Goal: Transaction & Acquisition: Purchase product/service

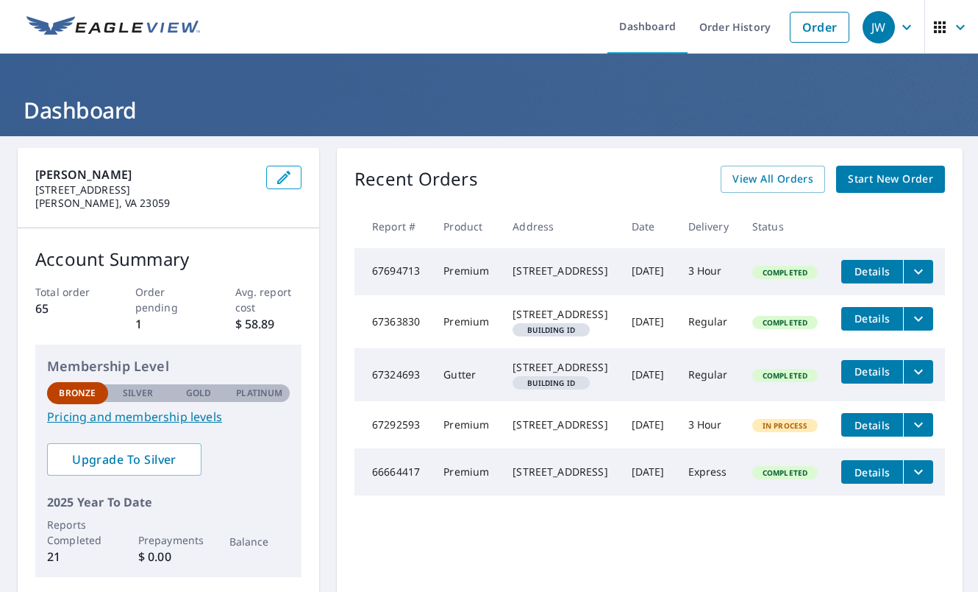
click at [855, 175] on span "Start New Order" at bounding box center [890, 179] width 85 height 18
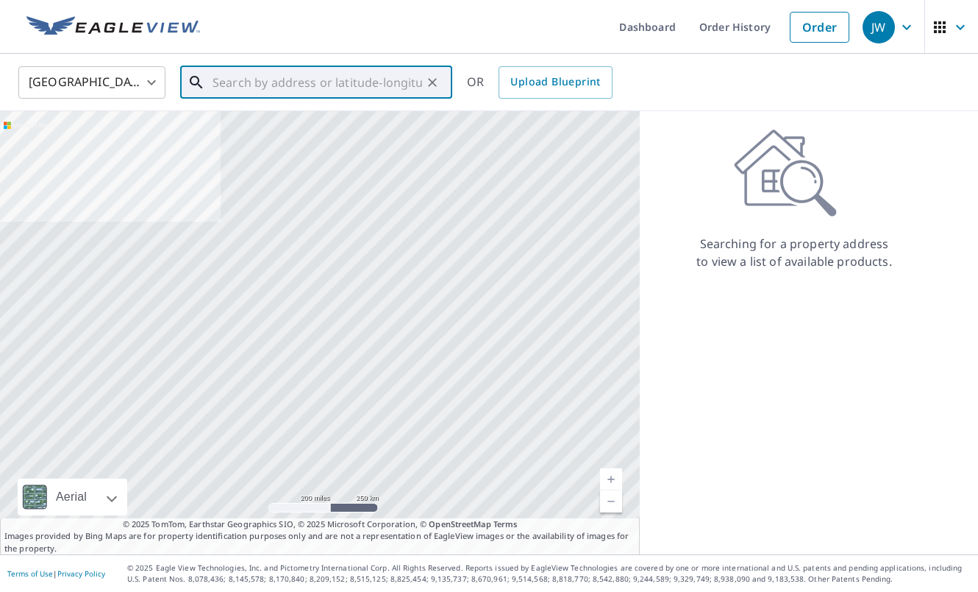
click at [325, 88] on input "text" at bounding box center [318, 82] width 210 height 41
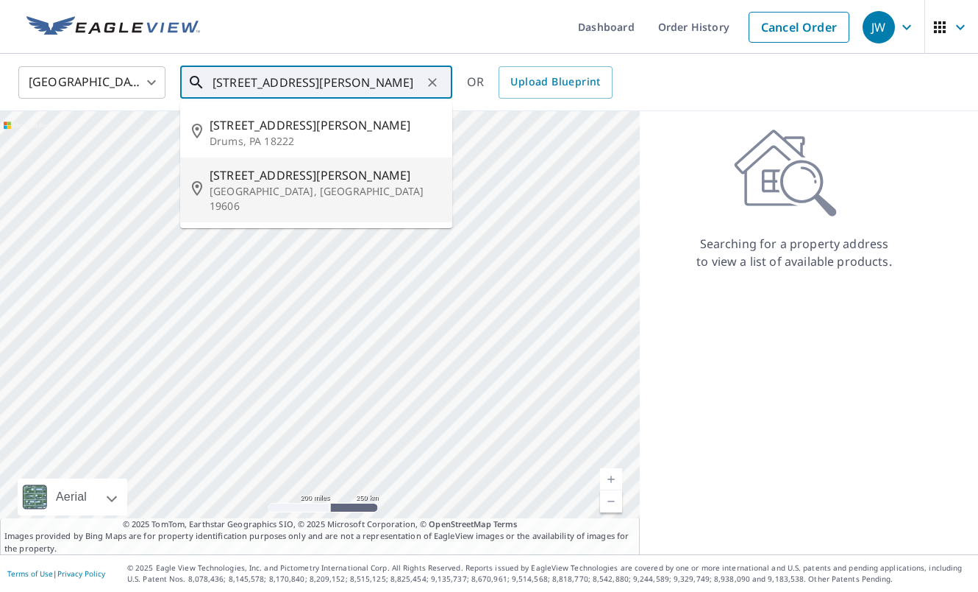
click at [306, 196] on p "[GEOGRAPHIC_DATA], [GEOGRAPHIC_DATA] 19606" at bounding box center [325, 198] width 231 height 29
type input "[STREET_ADDRESS][PERSON_NAME]"
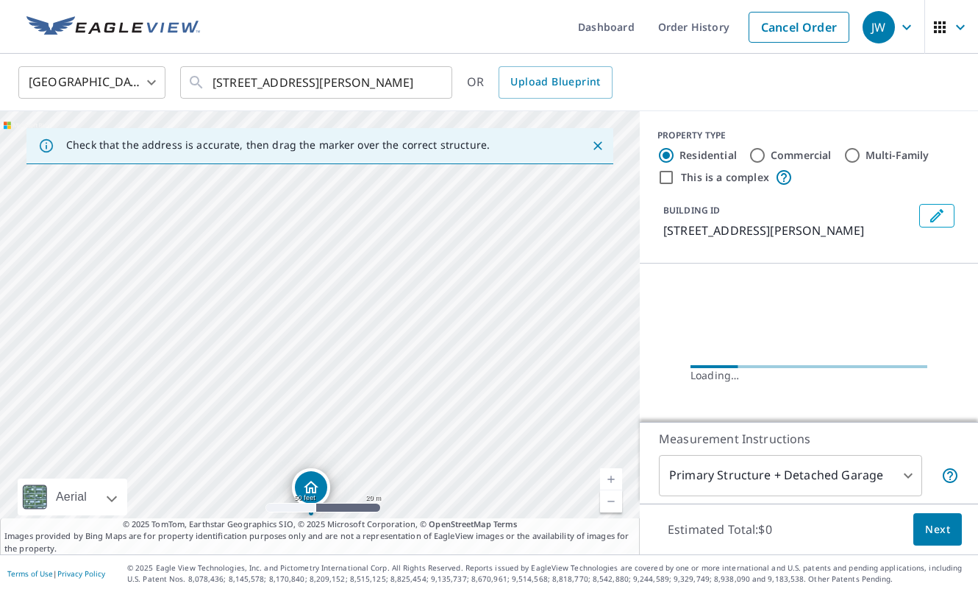
drag, startPoint x: 328, startPoint y: 263, endPoint x: 338, endPoint y: 124, distance: 139.4
click at [337, 125] on div "Check that the address is accurate, then drag the marker over the correct struc…" at bounding box center [320, 332] width 640 height 443
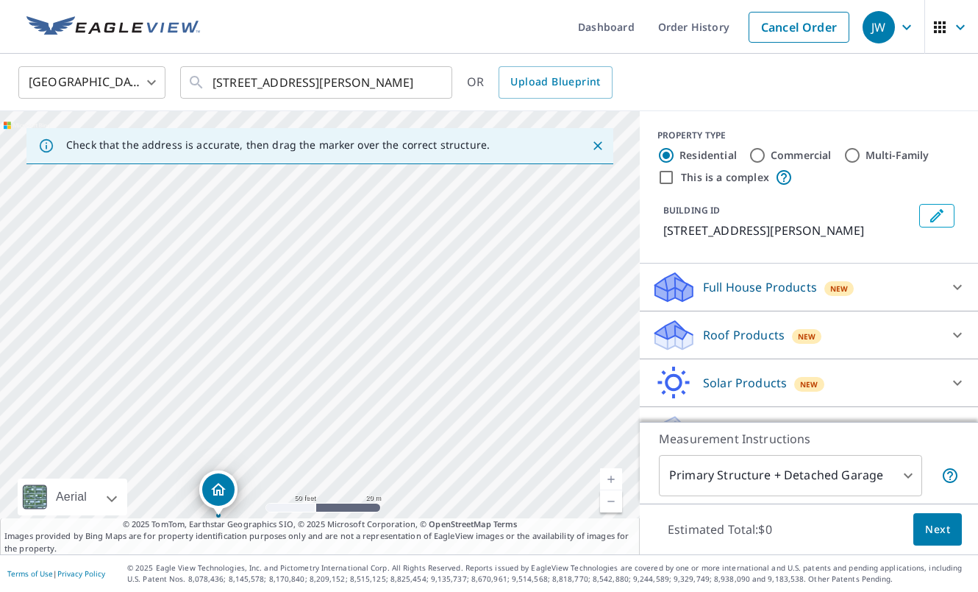
drag, startPoint x: 301, startPoint y: 210, endPoint x: 227, endPoint y: 358, distance: 164.8
click at [227, 358] on div "[STREET_ADDRESS][PERSON_NAME]" at bounding box center [320, 332] width 640 height 443
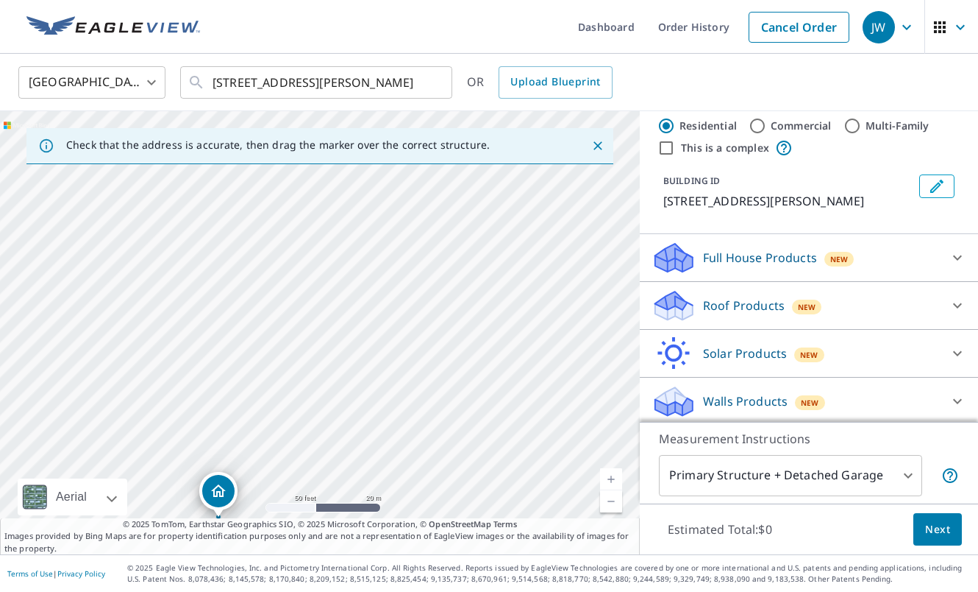
scroll to position [33, 0]
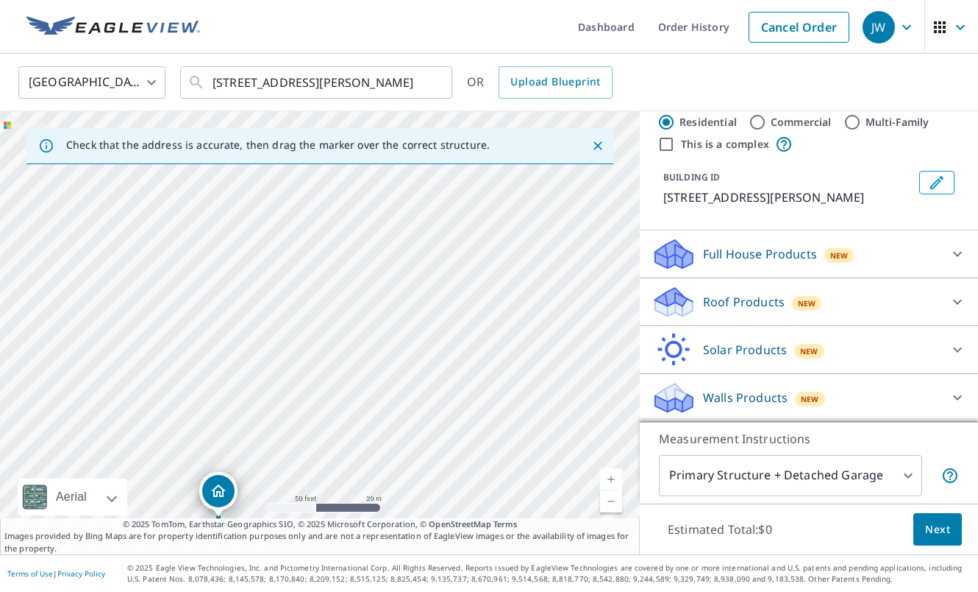
click at [695, 135] on div "This is a complex" at bounding box center [809, 144] width 303 height 18
click at [688, 145] on label "This is a complex" at bounding box center [725, 144] width 88 height 15
click at [675, 145] on input "This is a complex" at bounding box center [667, 144] width 18 height 18
checkbox input "true"
radio input "false"
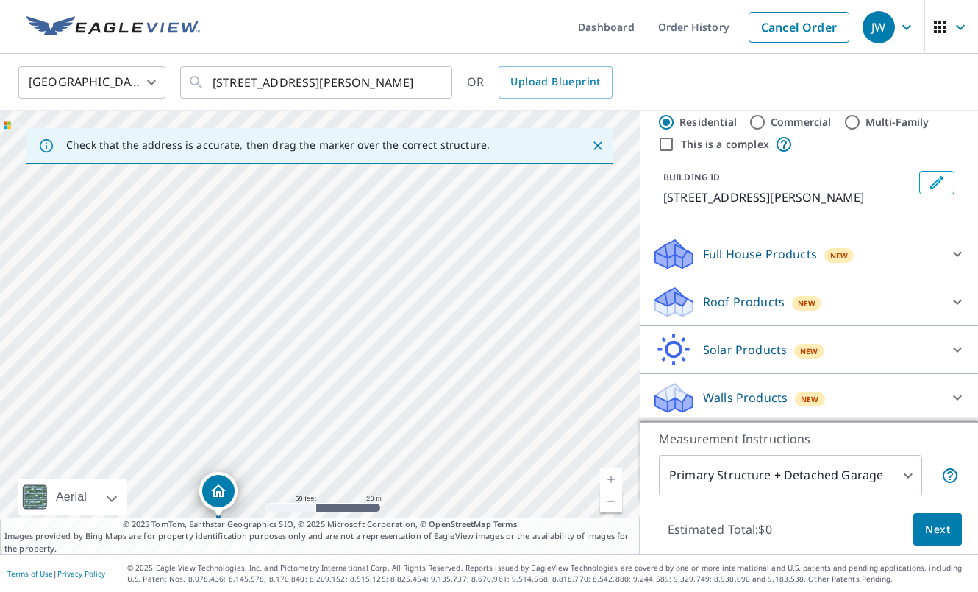
radio input "true"
type input "4"
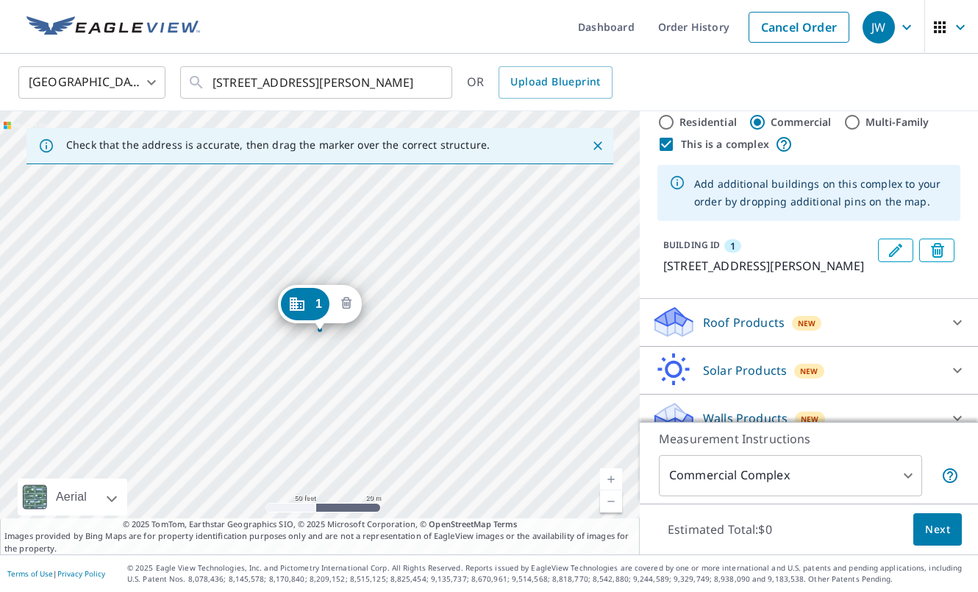
click at [342, 302] on icon "Delete building 1" at bounding box center [346, 302] width 10 height 12
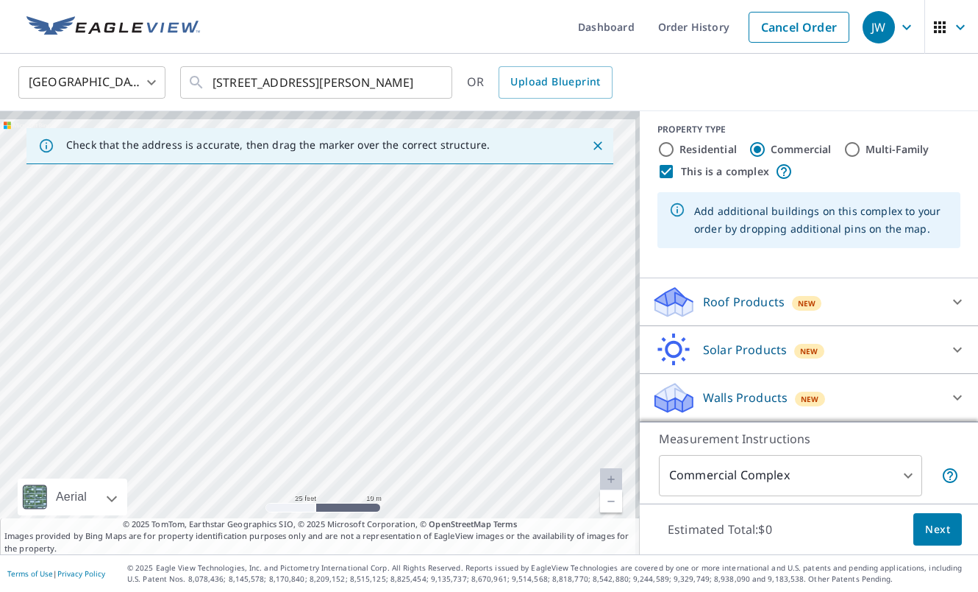
drag, startPoint x: 379, startPoint y: 262, endPoint x: 341, endPoint y: 361, distance: 106.2
click at [341, 361] on div at bounding box center [320, 332] width 640 height 443
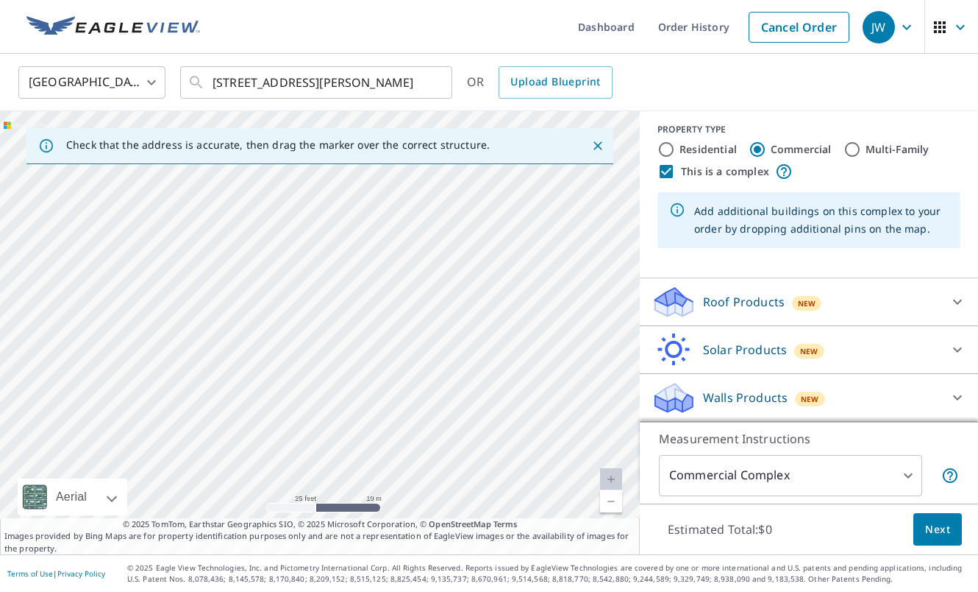
click at [419, 255] on div at bounding box center [320, 332] width 640 height 443
type input "[STREET_ADDRESS][PERSON_NAME]"
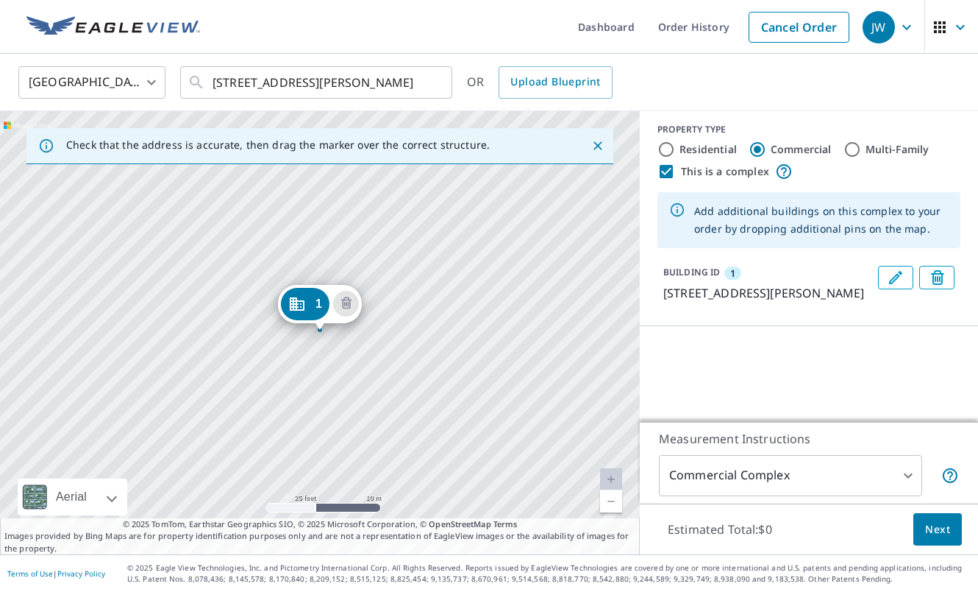
scroll to position [33, 0]
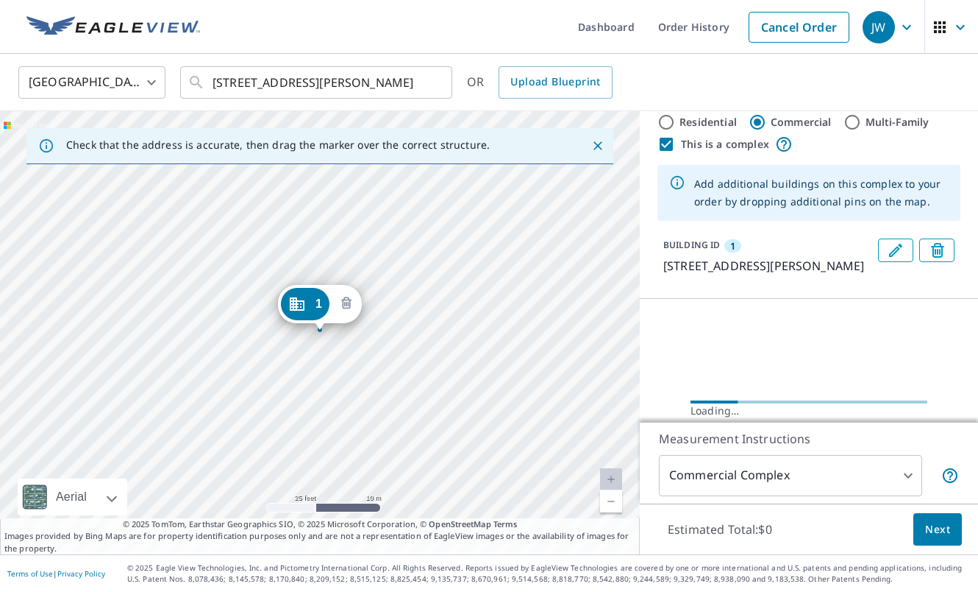
click at [352, 304] on icon "Delete building 1" at bounding box center [347, 304] width 18 height 18
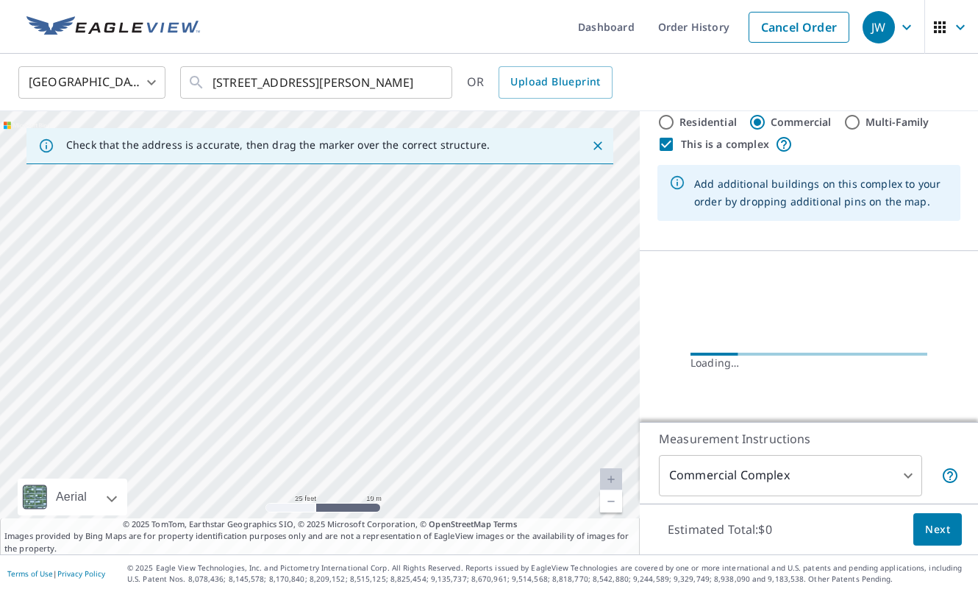
click at [393, 410] on div at bounding box center [320, 332] width 640 height 443
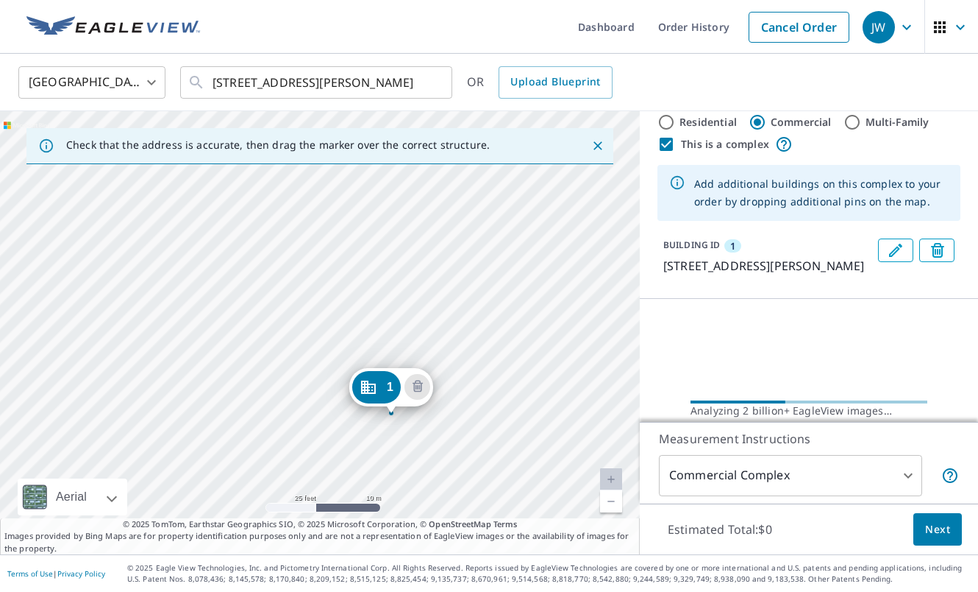
drag, startPoint x: 324, startPoint y: 310, endPoint x: 396, endPoint y: 392, distance: 109.0
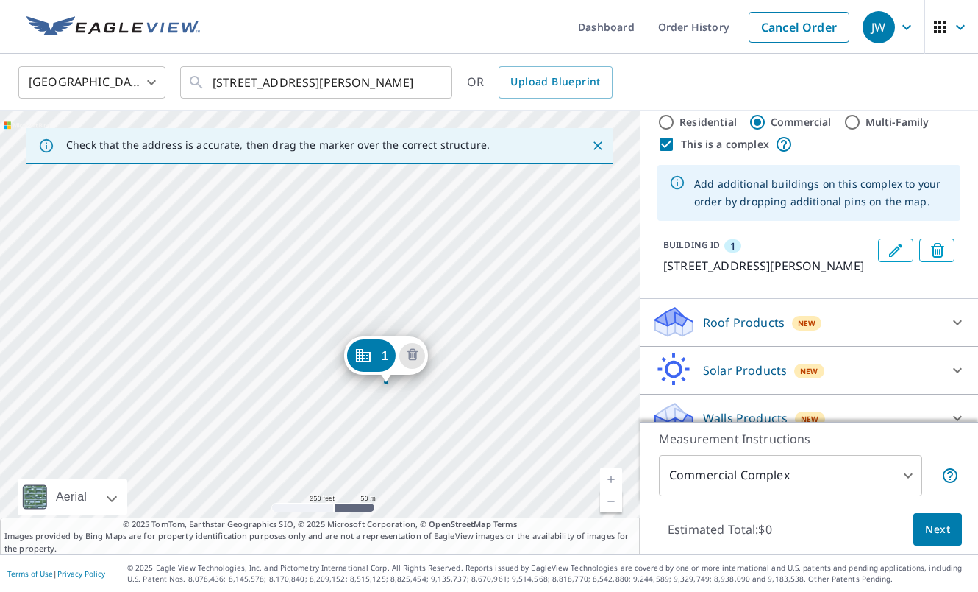
click at [396, 392] on div "[STREET_ADDRESS][PERSON_NAME]" at bounding box center [320, 332] width 640 height 443
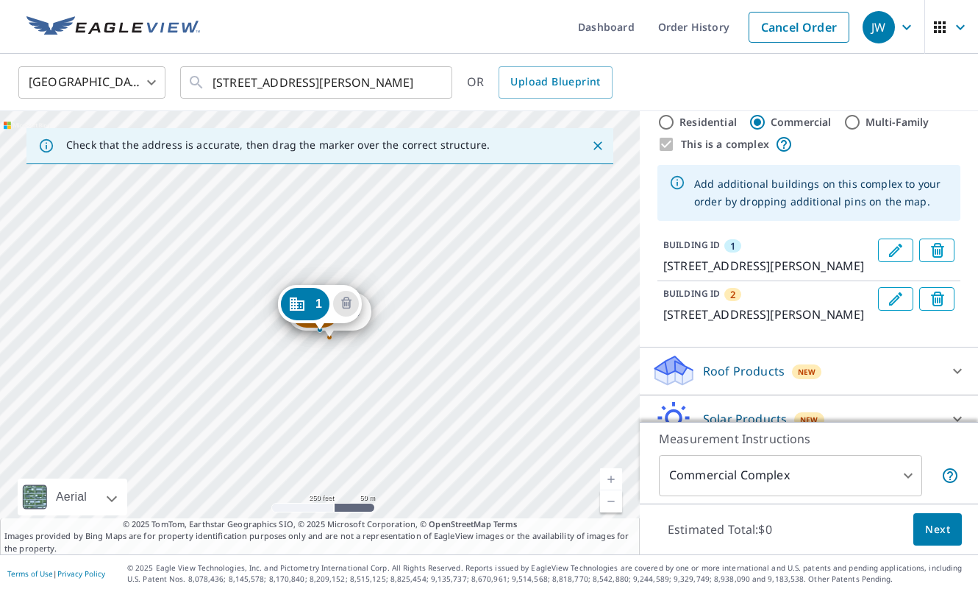
click at [363, 320] on button "Delete building 2" at bounding box center [356, 311] width 26 height 26
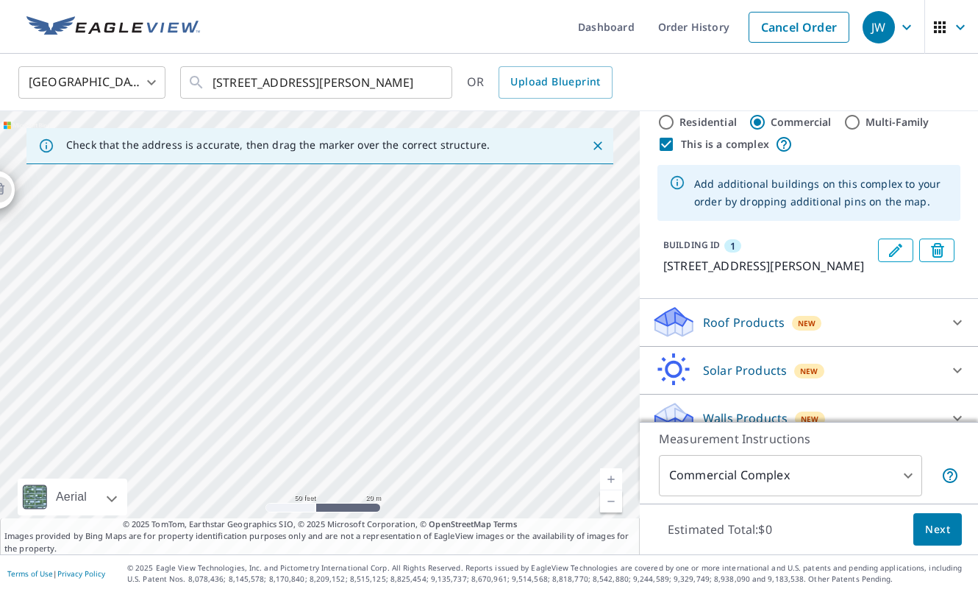
drag, startPoint x: 486, startPoint y: 387, endPoint x: 830, endPoint y: 505, distance: 364.1
click at [830, 505] on div "Check that the address is accurate, then drag the marker over the correct struc…" at bounding box center [489, 332] width 978 height 443
click at [614, 335] on div "[STREET_ADDRESS][PERSON_NAME]" at bounding box center [320, 332] width 640 height 443
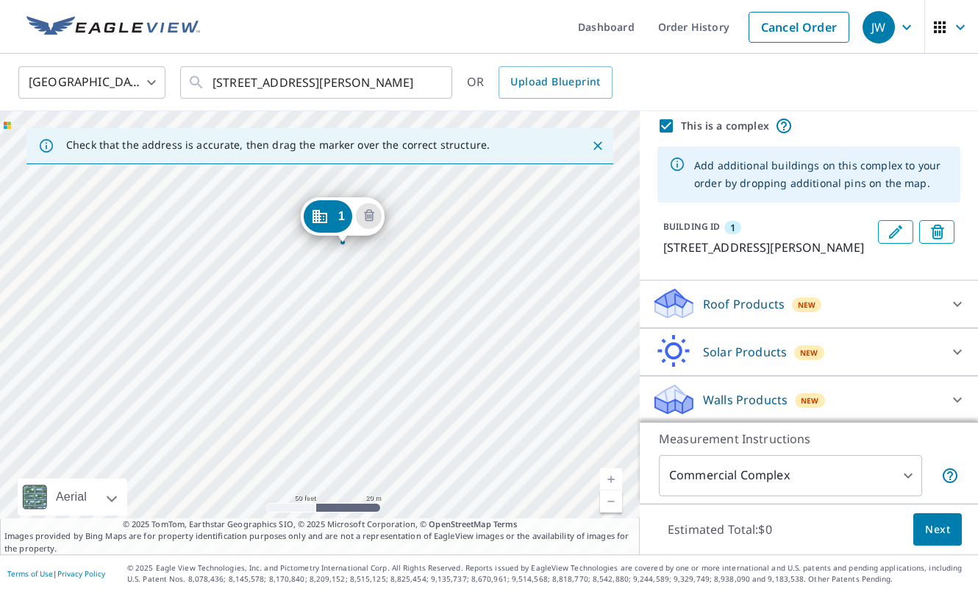
scroll to position [54, 0]
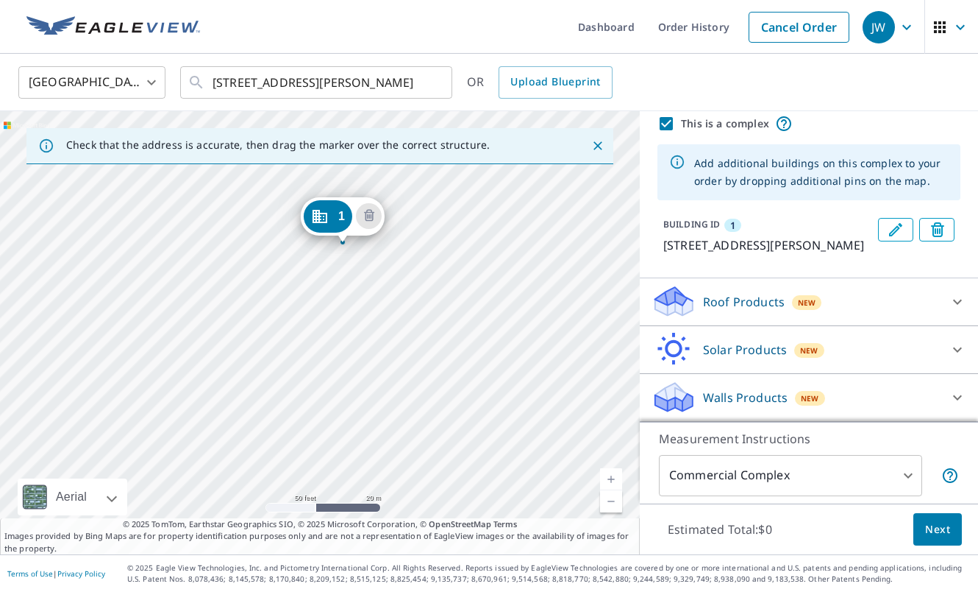
click at [817, 310] on div "Roof Products New" at bounding box center [796, 301] width 288 height 35
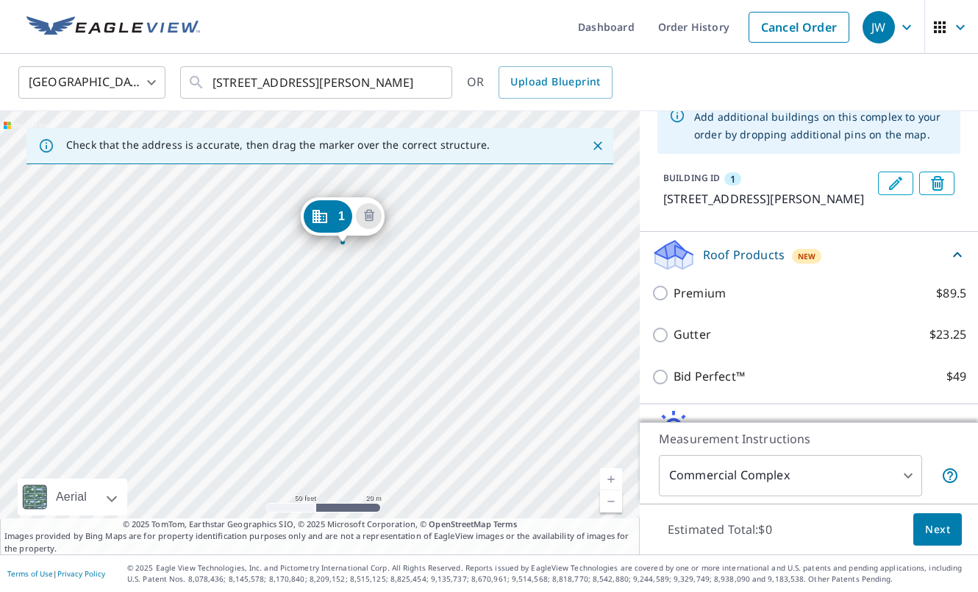
scroll to position [105, 0]
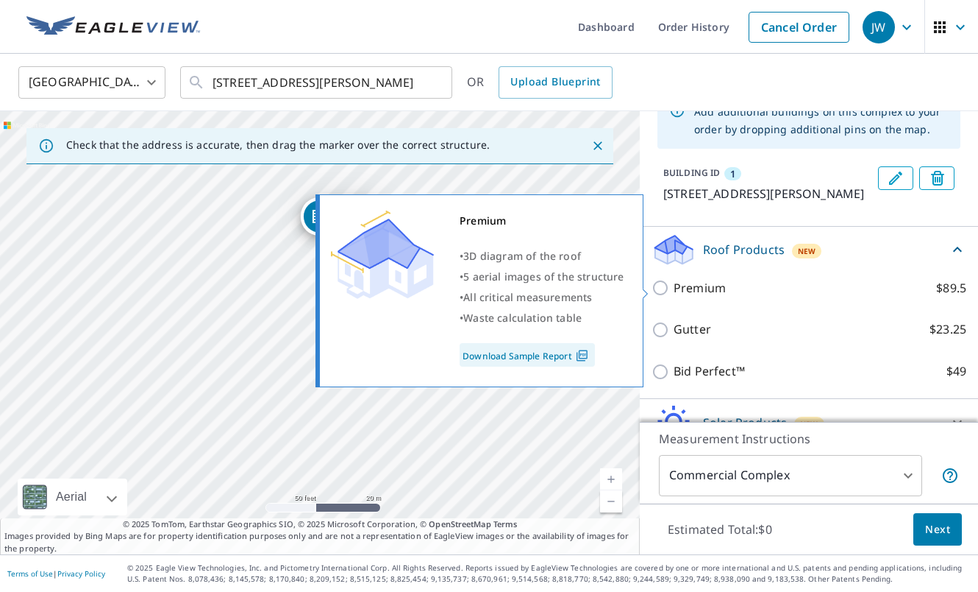
click at [757, 296] on label "Premium $89.5" at bounding box center [820, 288] width 293 height 18
click at [674, 296] on input "Premium $89.5" at bounding box center [663, 288] width 22 height 18
checkbox input "true"
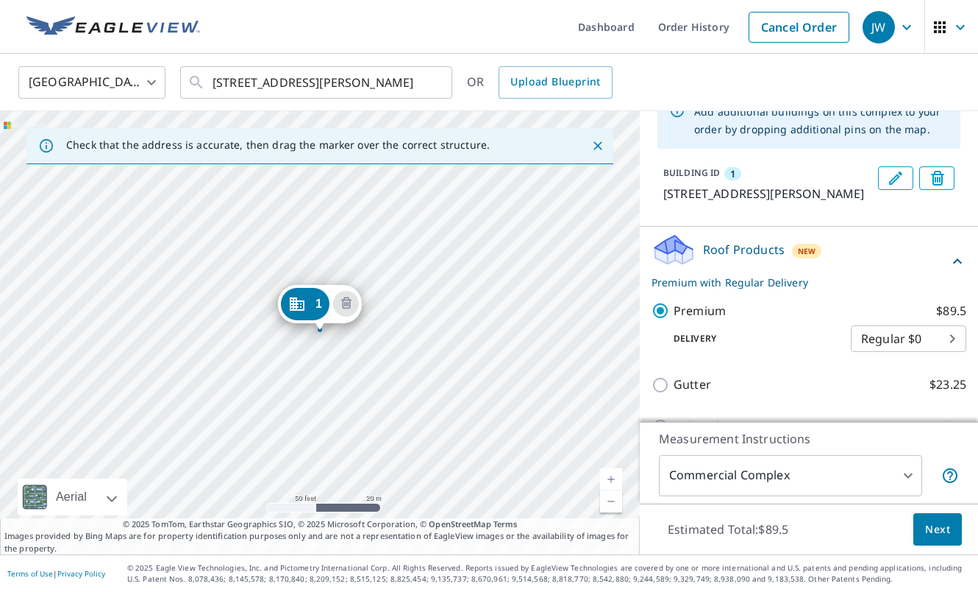
click at [918, 334] on body "JW JW Dashboard Order History Cancel Order JW United States US ​ [STREET_ADDRES…" at bounding box center [489, 296] width 978 height 592
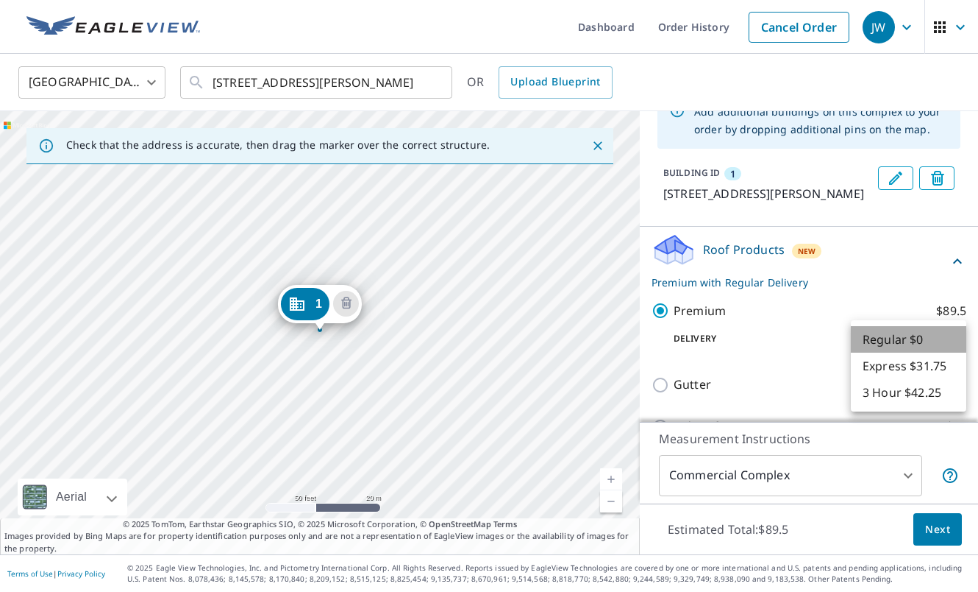
click at [942, 338] on li "Regular $0" at bounding box center [909, 339] width 116 height 26
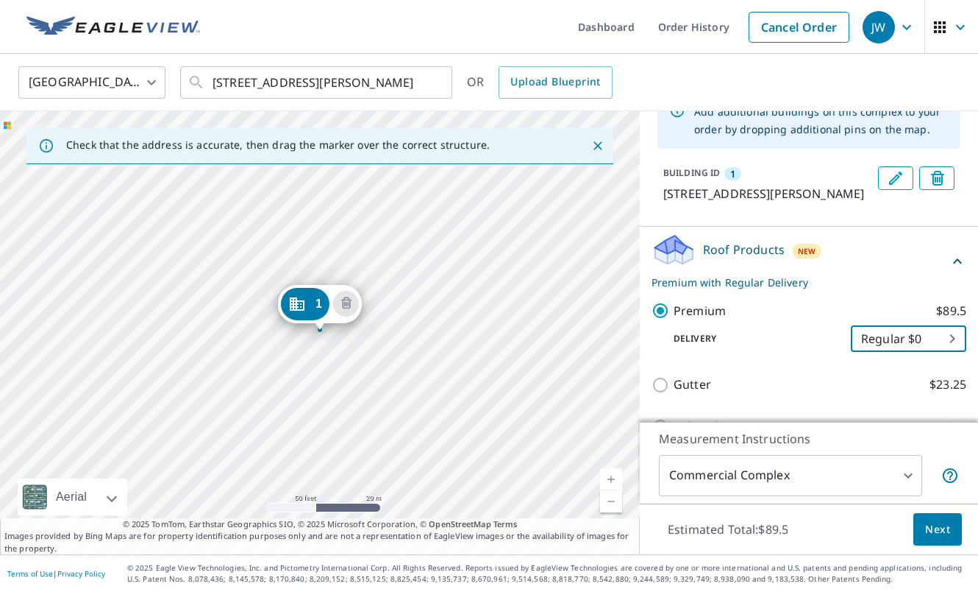
click at [899, 480] on body "JW JW Dashboard Order History Cancel Order JW United States US ​ [STREET_ADDRES…" at bounding box center [489, 296] width 978 height 592
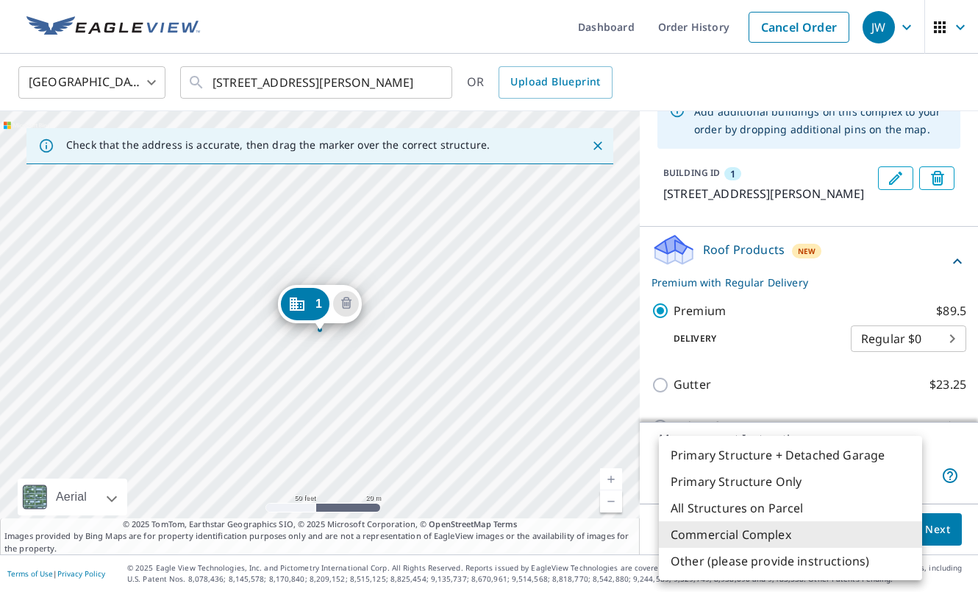
click at [795, 486] on li "Primary Structure Only" at bounding box center [790, 481] width 263 height 26
type input "2"
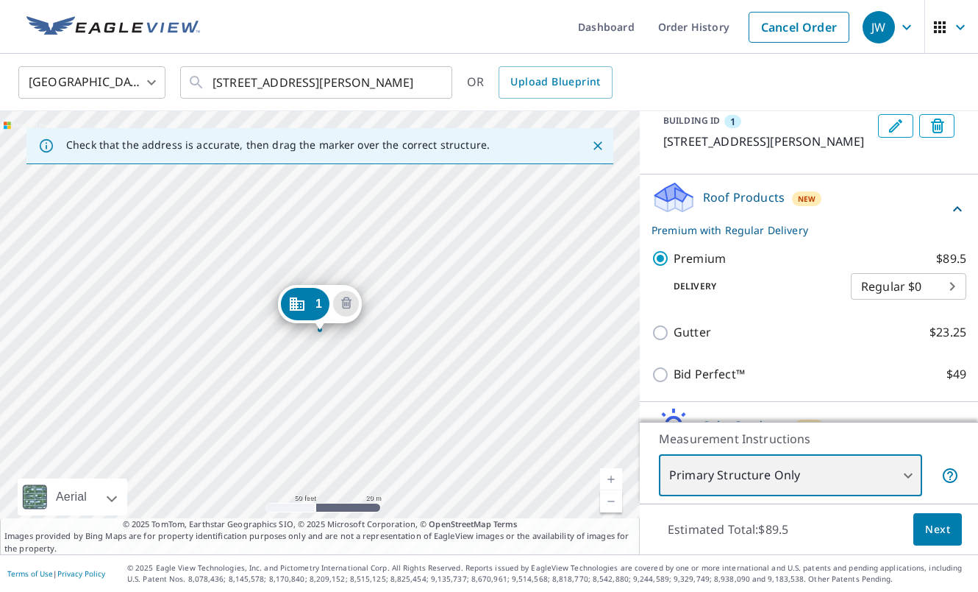
scroll to position [171, 0]
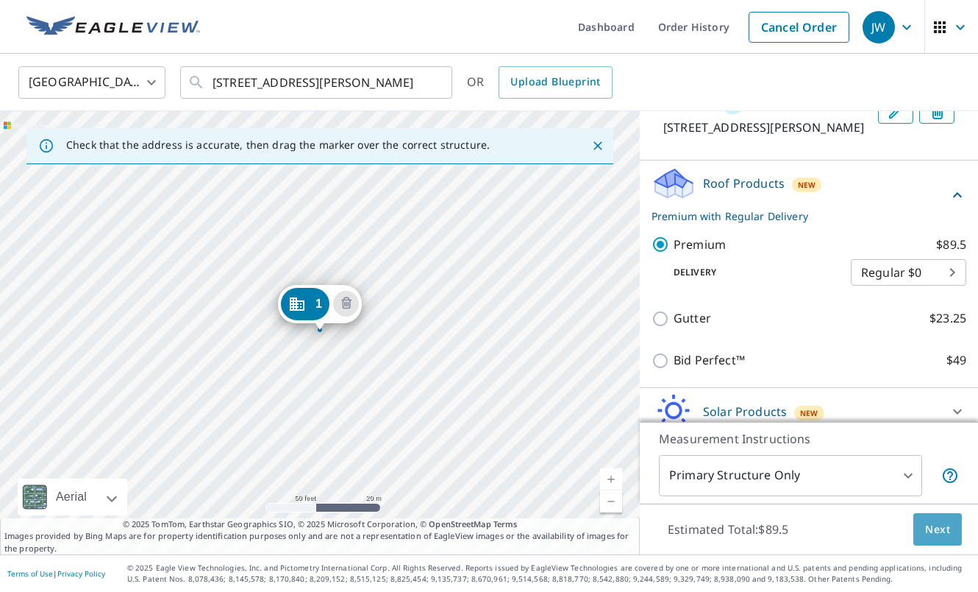
click at [946, 530] on span "Next" at bounding box center [938, 529] width 25 height 18
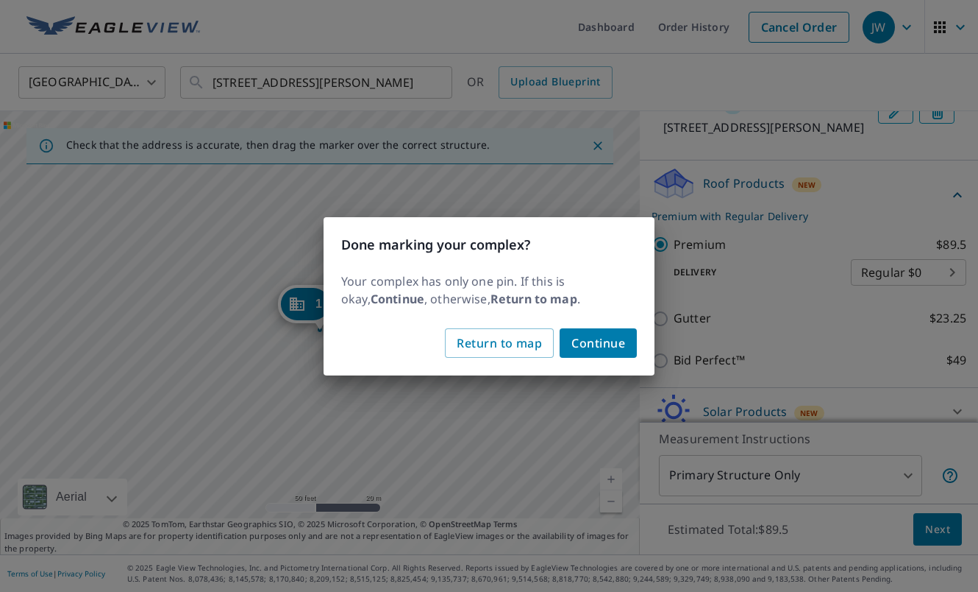
click at [607, 341] on span "Continue" at bounding box center [599, 343] width 54 height 21
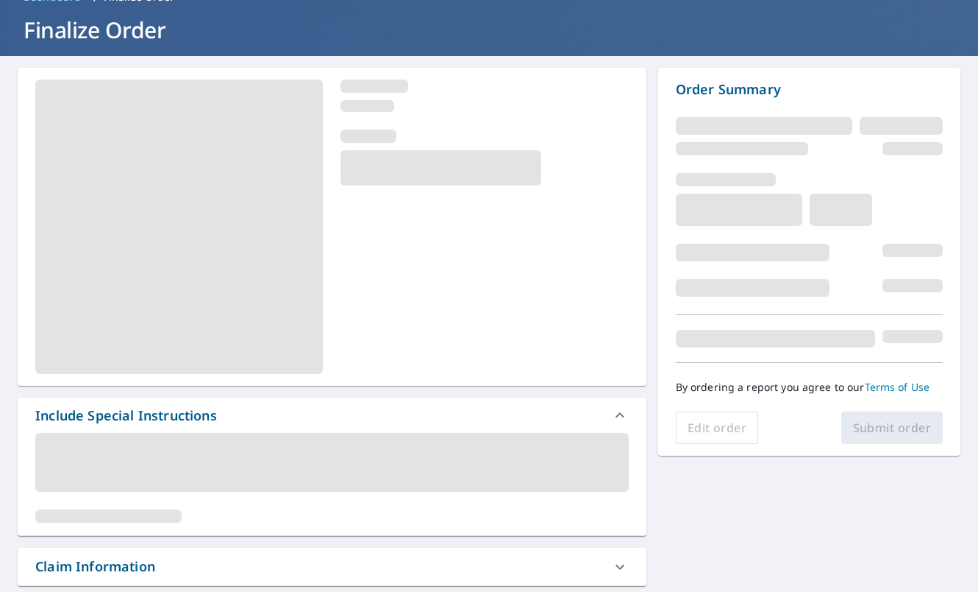
scroll to position [79, 0]
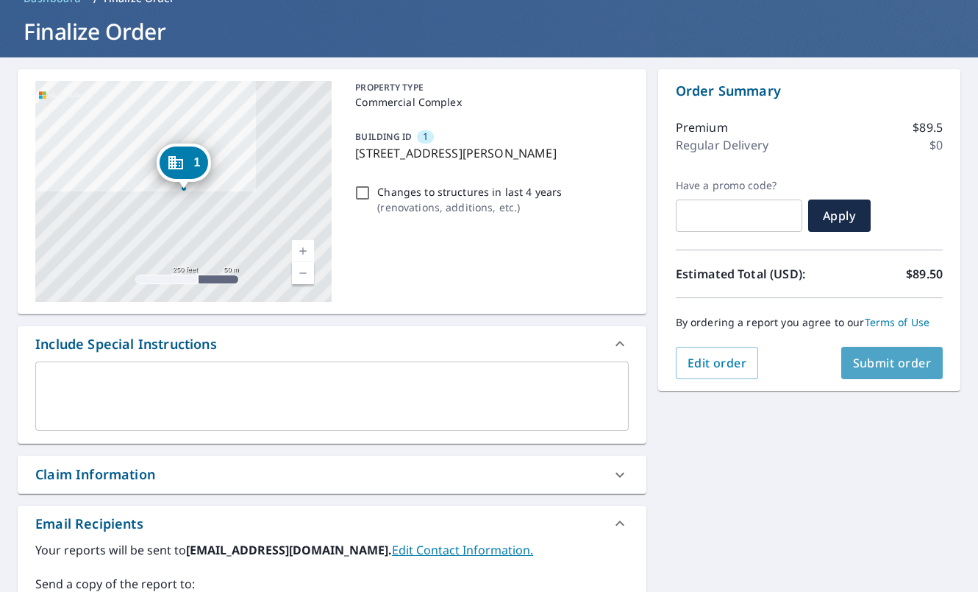
click at [917, 362] on span "Submit order" at bounding box center [892, 363] width 79 height 16
